Goal: Find specific page/section: Find specific page/section

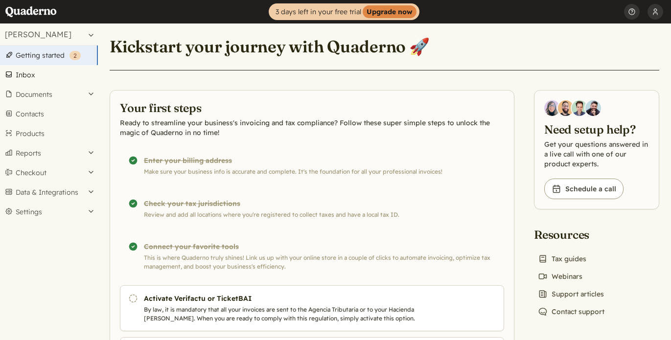
click at [40, 77] on link "Inbox" at bounding box center [49, 75] width 98 height 20
click at [44, 91] on button "Documents" at bounding box center [49, 95] width 98 height 20
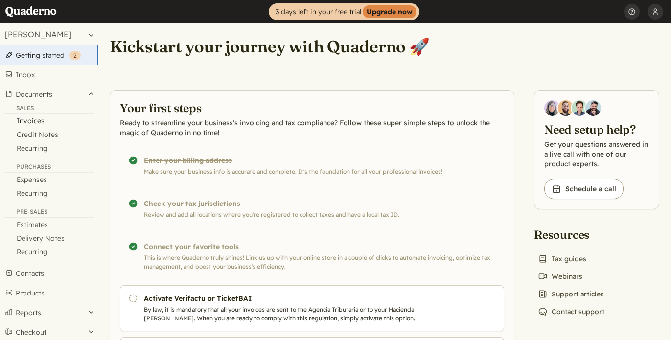
click at [41, 120] on link "Invoices" at bounding box center [49, 121] width 98 height 14
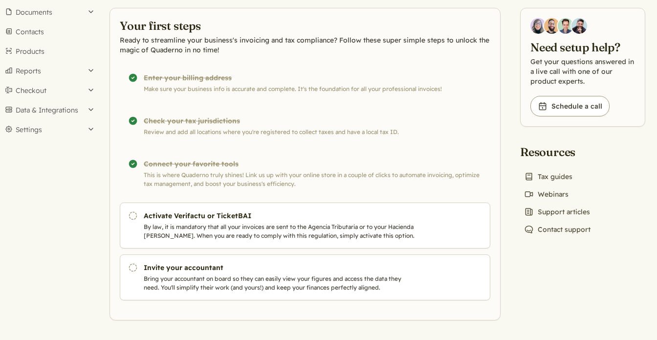
scroll to position [82, 0]
click at [66, 90] on button "Checkout" at bounding box center [49, 91] width 98 height 20
click at [43, 139] on button "Data & Integrations" at bounding box center [49, 143] width 98 height 20
click at [32, 177] on button "Settings" at bounding box center [49, 176] width 98 height 20
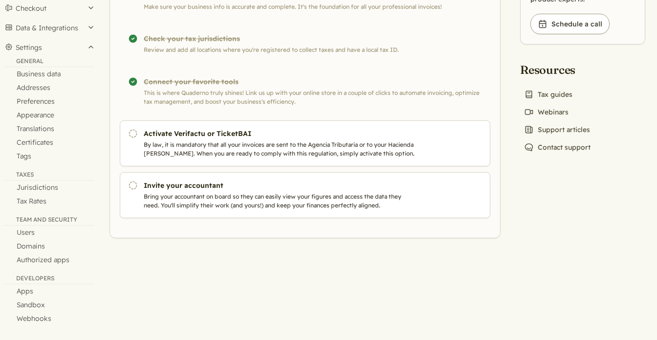
scroll to position [164, 0]
click at [48, 113] on link "Appearance" at bounding box center [49, 115] width 98 height 14
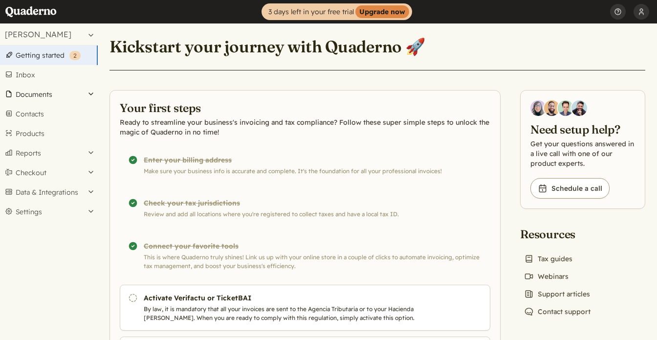
click at [45, 94] on button "Documents" at bounding box center [49, 95] width 98 height 20
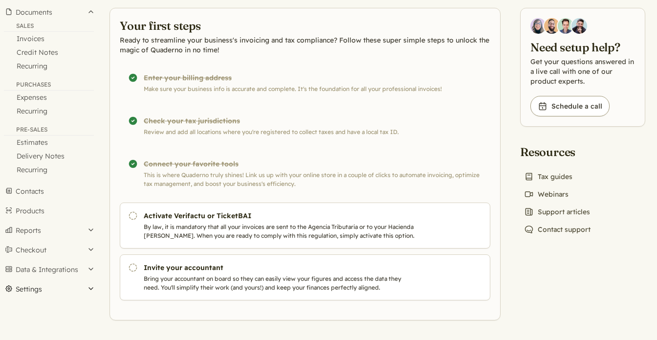
scroll to position [82, 0]
click at [39, 284] on button "Settings" at bounding box center [49, 289] width 98 height 20
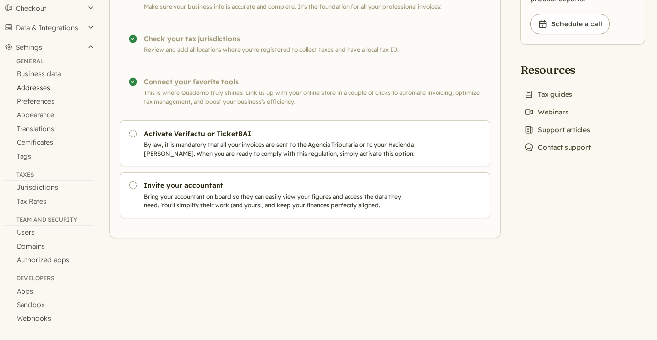
scroll to position [164, 0]
click at [45, 99] on link "Preferences" at bounding box center [49, 101] width 98 height 14
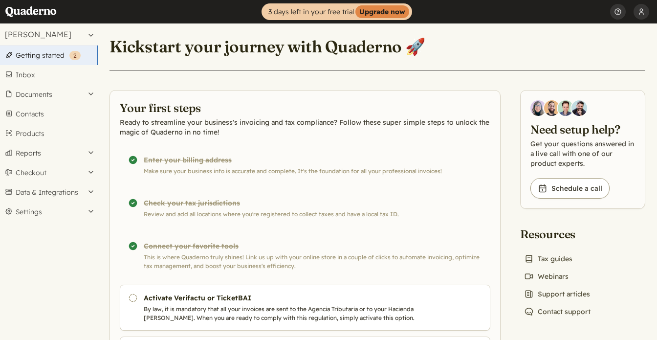
click at [62, 61] on link "Getting started ( 2 )" at bounding box center [49, 55] width 98 height 20
click at [47, 96] on button "Documents" at bounding box center [49, 95] width 98 height 20
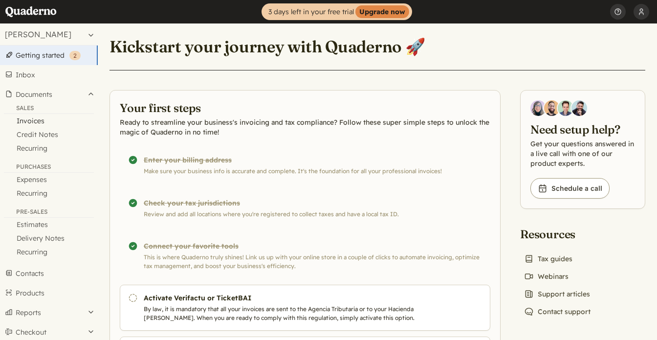
click at [46, 121] on link "Invoices" at bounding box center [49, 121] width 98 height 14
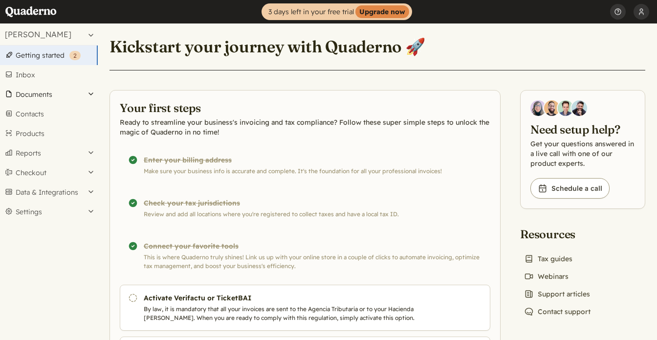
click at [49, 95] on button "Documents" at bounding box center [49, 95] width 98 height 20
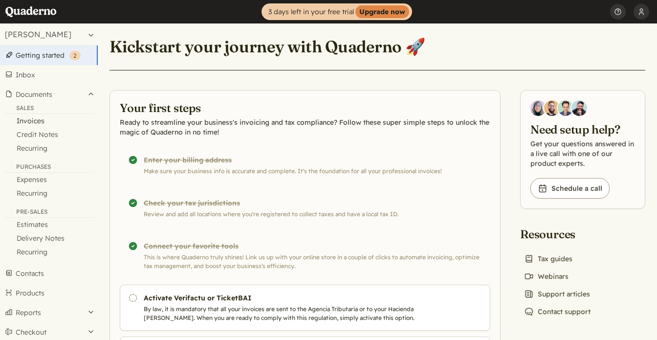
click at [40, 120] on link "Invoices" at bounding box center [49, 121] width 98 height 14
